Goal: Task Accomplishment & Management: Manage account settings

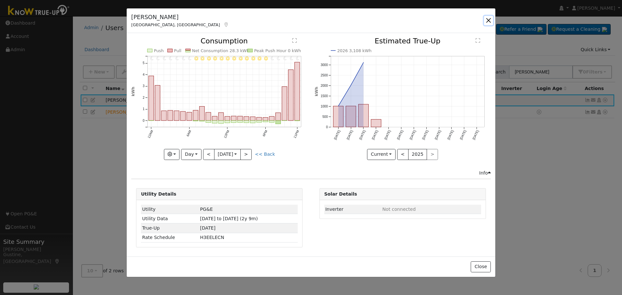
click at [489, 19] on button "button" at bounding box center [488, 20] width 9 height 9
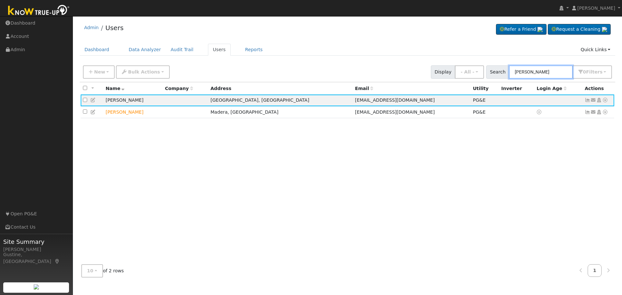
drag, startPoint x: 550, startPoint y: 72, endPoint x: 400, endPoint y: 67, distance: 150.4
click at [405, 68] on div "New Add User Quick Add Quick Connect Quick Convert Lead Bulk Actions Send Email…" at bounding box center [347, 71] width 531 height 16
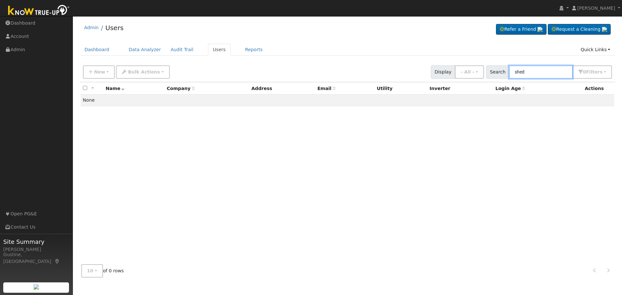
type input "shed"
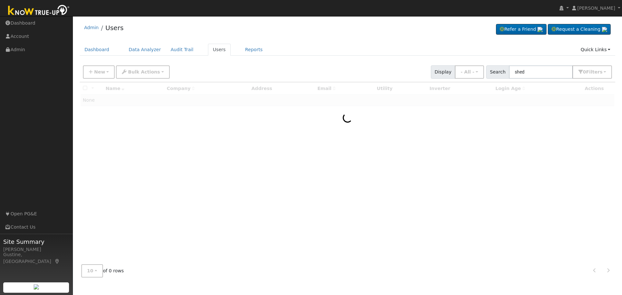
drag, startPoint x: 397, startPoint y: 66, endPoint x: 416, endPoint y: 135, distance: 71.4
click at [416, 135] on div at bounding box center [348, 170] width 536 height 177
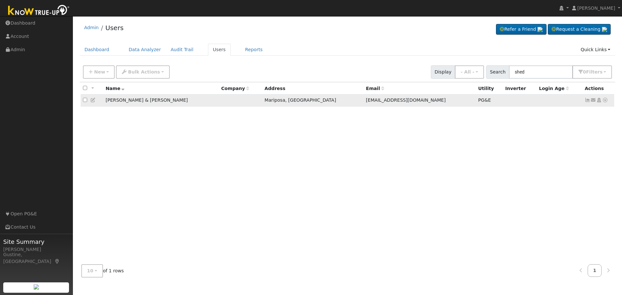
click at [586, 103] on link at bounding box center [588, 99] width 6 height 5
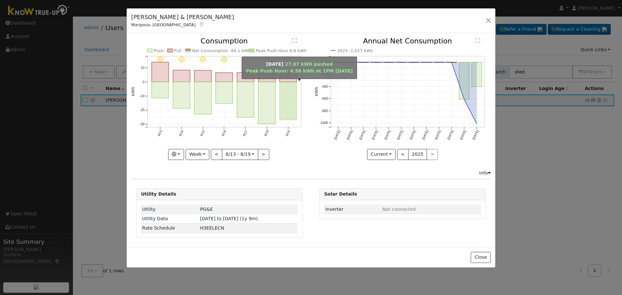
click at [288, 90] on rect "onclick=""" at bounding box center [288, 101] width 17 height 38
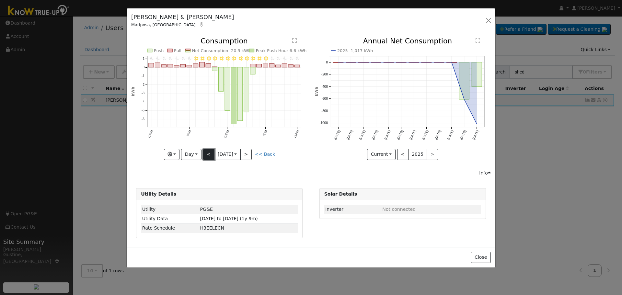
click at [211, 151] on button "<" at bounding box center [208, 154] width 11 height 11
click at [210, 149] on button "<" at bounding box center [208, 154] width 11 height 11
click at [207, 151] on button "<" at bounding box center [208, 154] width 11 height 11
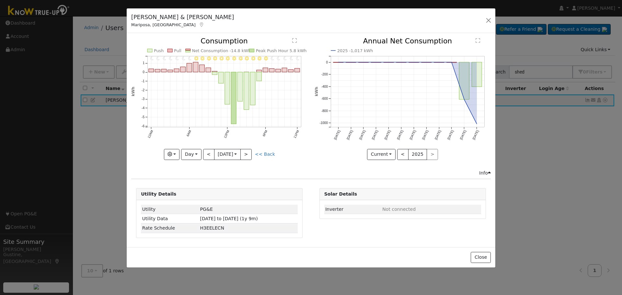
click at [211, 163] on div "11PM - Clear 10PM - Clear 9PM - Clear 8PM - Clear 7PM - Clear 6PM - Clear 5PM -…" at bounding box center [219, 104] width 183 height 132
click at [208, 155] on button "<" at bounding box center [208, 154] width 11 height 11
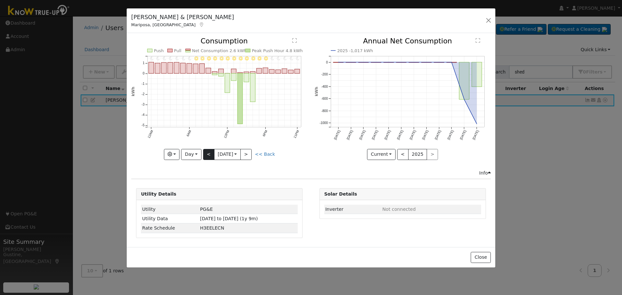
click at [208, 155] on div at bounding box center [219, 99] width 176 height 122
click at [208, 155] on button "<" at bounding box center [208, 154] width 11 height 11
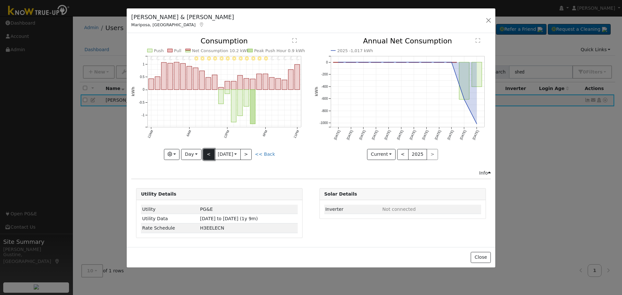
click at [208, 155] on button "<" at bounding box center [208, 154] width 11 height 11
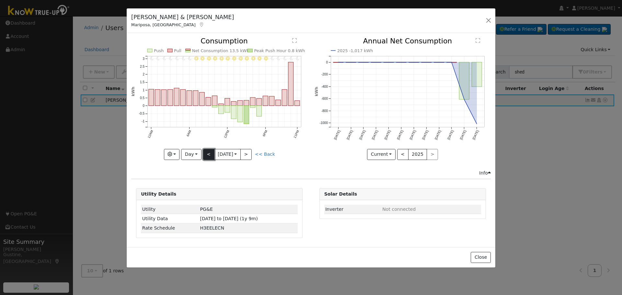
click at [208, 155] on button "<" at bounding box center [208, 154] width 11 height 11
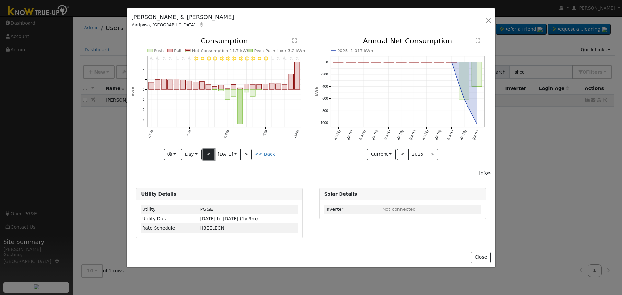
click at [207, 154] on button "<" at bounding box center [208, 154] width 11 height 11
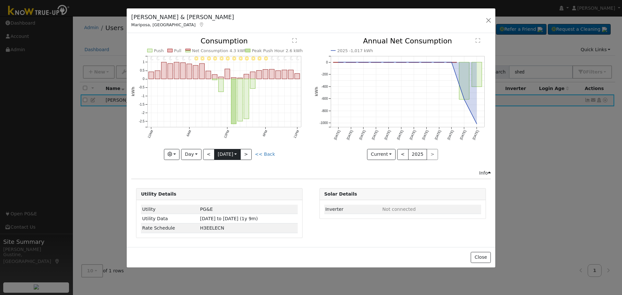
click at [214, 158] on body "[PERSON_NAME] [PERSON_NAME] Profile My Company Help Center Terms Of Service See…" at bounding box center [311, 155] width 622 height 279
click at [209, 156] on button "<" at bounding box center [208, 154] width 11 height 11
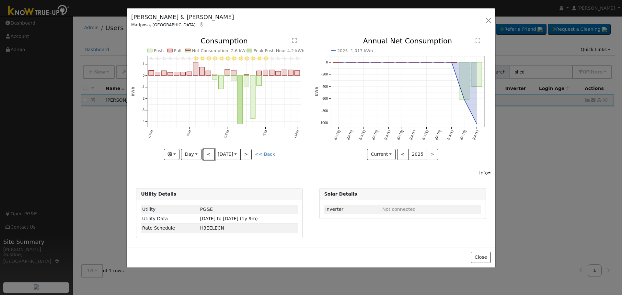
click at [209, 156] on button "<" at bounding box center [208, 154] width 11 height 11
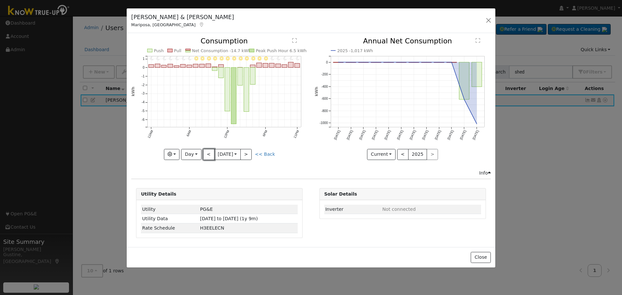
click at [209, 155] on button "<" at bounding box center [208, 154] width 11 height 11
click at [205, 151] on button "<" at bounding box center [208, 154] width 11 height 11
click at [205, 153] on button "<" at bounding box center [208, 154] width 11 height 11
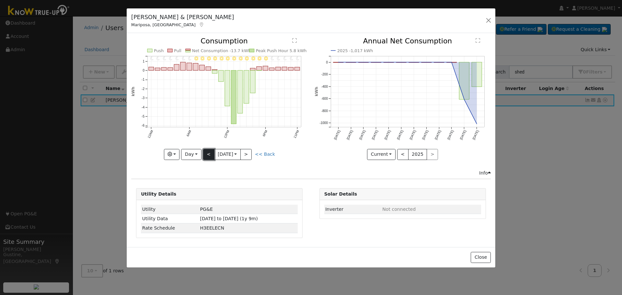
click at [205, 153] on button "<" at bounding box center [208, 154] width 11 height 11
type input "[DATE]"
